Goal: Book appointment/travel/reservation

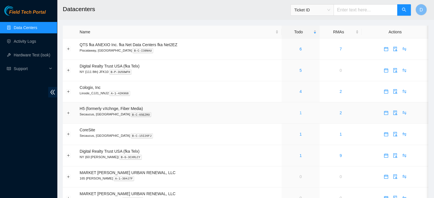
click at [301, 112] on link "1" at bounding box center [301, 113] width 2 height 5
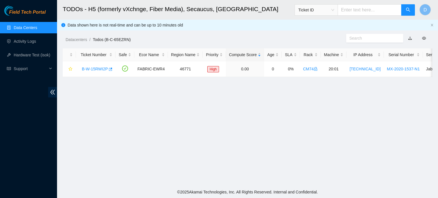
click at [18, 21] on ul "Data Centers Activity Logs Hardware Test (isok) Support" at bounding box center [28, 48] width 57 height 55
click at [18, 25] on link "Data Centers" at bounding box center [25, 27] width 23 height 5
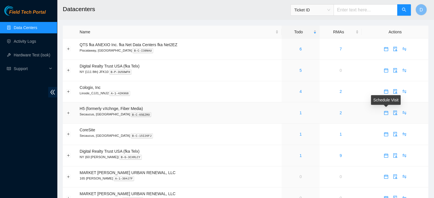
click at [385, 113] on icon "calendar" at bounding box center [386, 113] width 5 height 5
click at [299, 113] on div "1" at bounding box center [301, 113] width 32 height 6
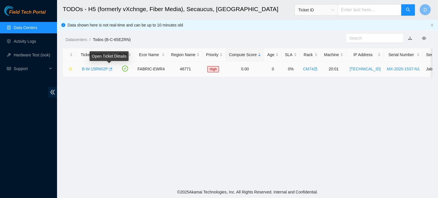
click at [111, 70] on icon "button" at bounding box center [110, 69] width 4 height 4
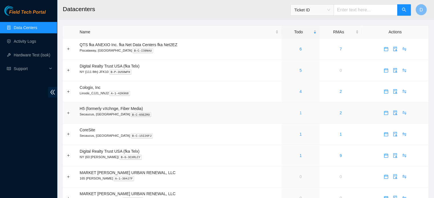
click at [300, 114] on link "1" at bounding box center [301, 113] width 2 height 5
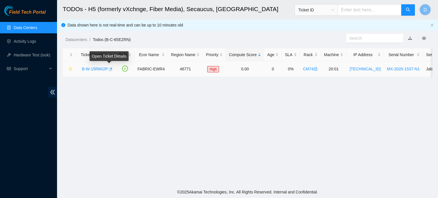
click at [109, 69] on icon "button" at bounding box center [110, 69] width 4 height 4
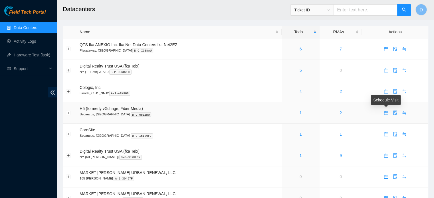
click at [385, 114] on icon "calendar" at bounding box center [386, 113] width 5 height 5
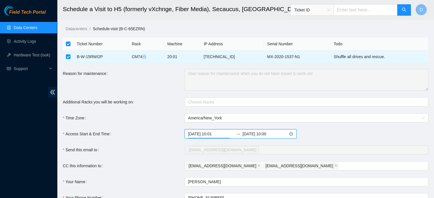
click at [225, 134] on input "2025-09-23 10:01" at bounding box center [210, 134] width 45 height 6
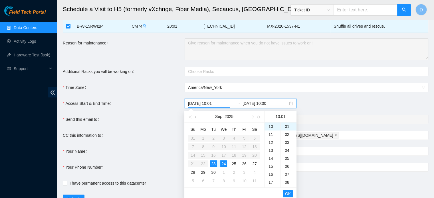
scroll to position [55, 0]
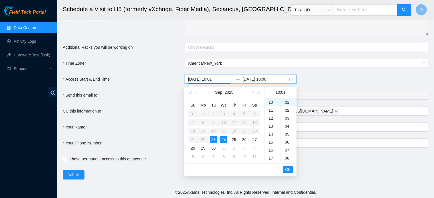
type input "2025-09-23 10:01"
click at [289, 170] on span "OK" at bounding box center [288, 170] width 6 height 6
click at [211, 138] on div "23" at bounding box center [213, 139] width 7 height 7
click at [271, 148] on div "16" at bounding box center [273, 150] width 16 height 8
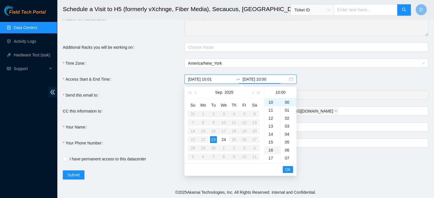
type input "2025-09-23 16:00"
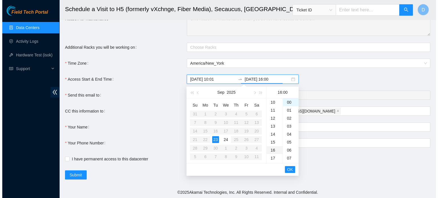
scroll to position [128, 0]
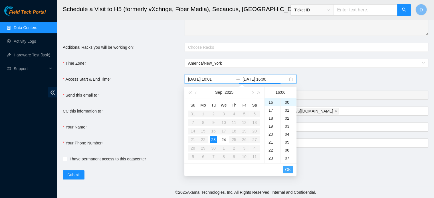
click at [289, 169] on span "OK" at bounding box center [288, 170] width 6 height 6
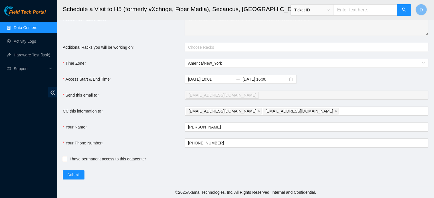
click at [66, 159] on input "I have permanent access to this datacenter" at bounding box center [65, 159] width 4 height 4
checkbox input "true"
click at [73, 175] on span "Submit" at bounding box center [73, 175] width 13 height 6
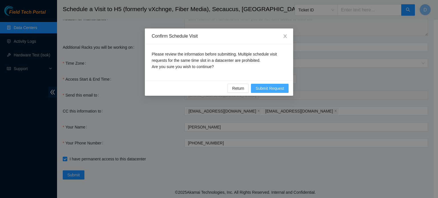
click at [264, 86] on span "Submit Request" at bounding box center [270, 88] width 29 height 6
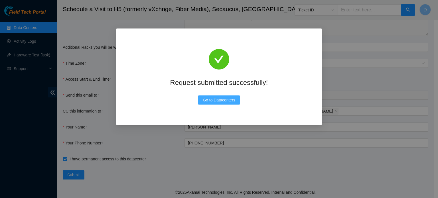
click at [221, 99] on span "Go to Datacenters" at bounding box center [219, 100] width 33 height 6
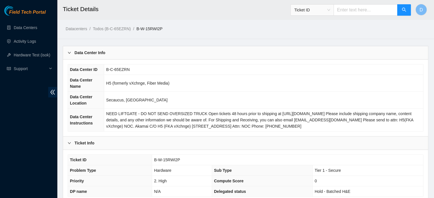
scroll to position [181, 0]
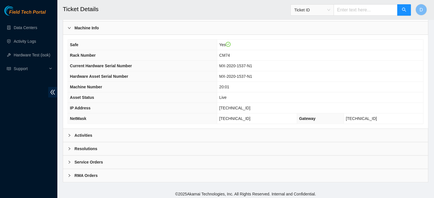
click at [106, 130] on div "Activities" at bounding box center [245, 135] width 365 height 13
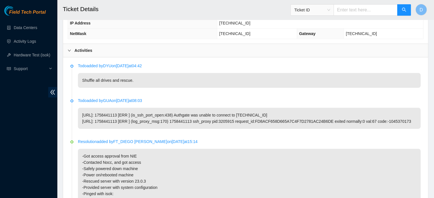
scroll to position [266, 0]
